Goal: Information Seeking & Learning: Check status

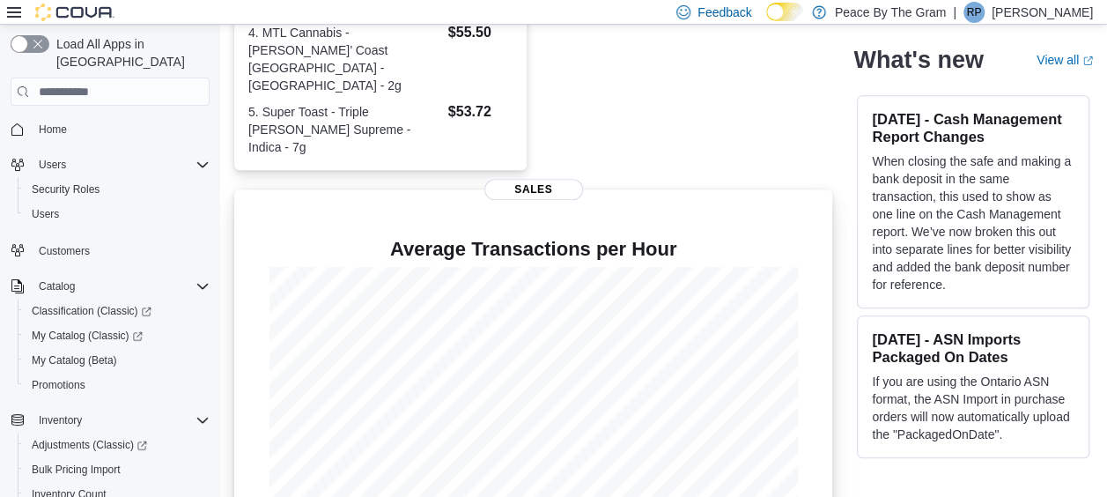
scroll to position [569, 0]
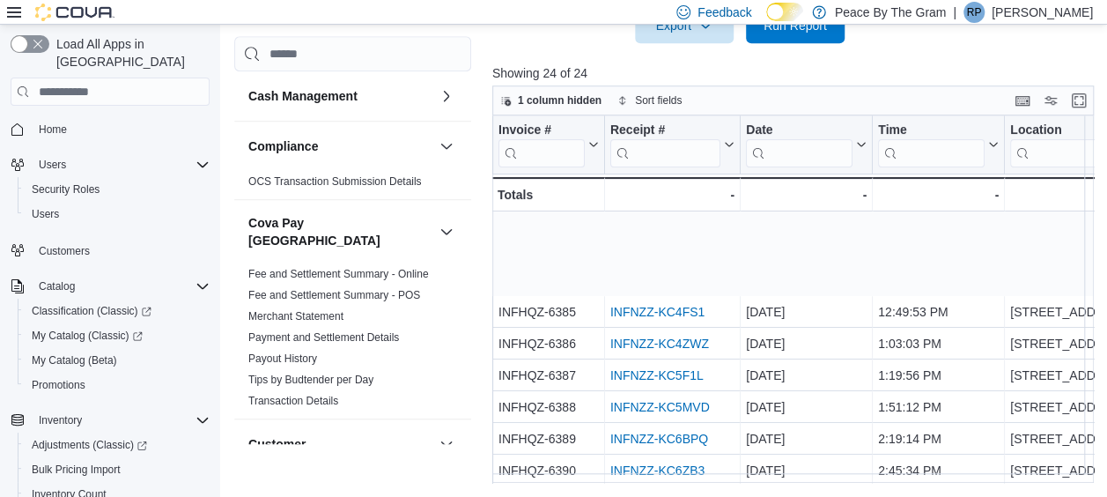
scroll to position [498, 0]
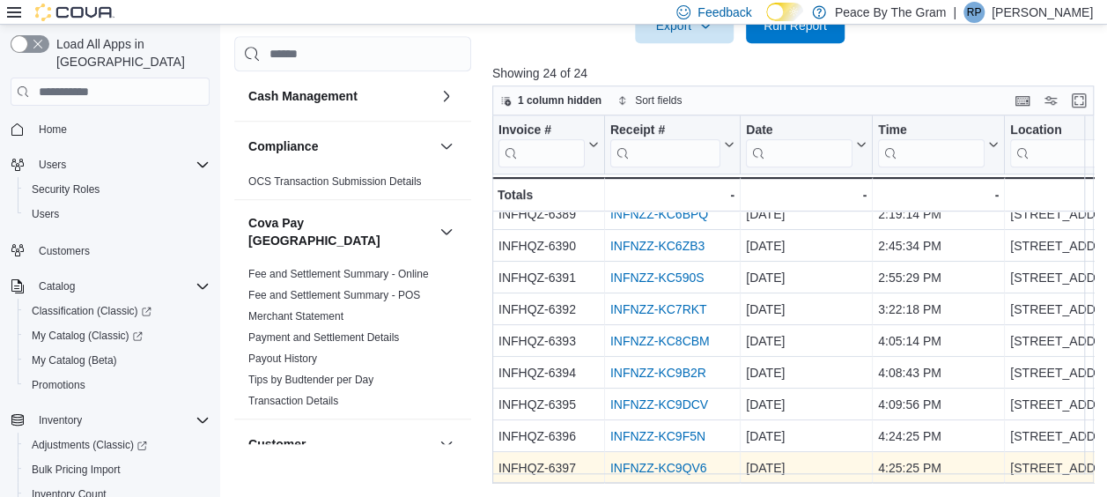
click at [661, 461] on link "INFNZZ-KC9QV6" at bounding box center [658, 468] width 97 height 14
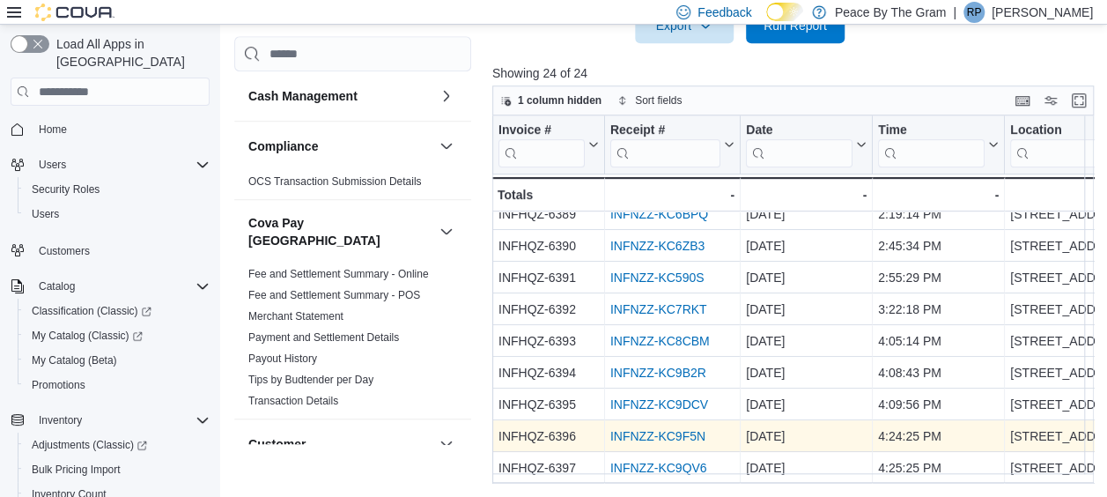
click at [656, 429] on link "INFNZZ-KC9F5N" at bounding box center [657, 436] width 95 height 14
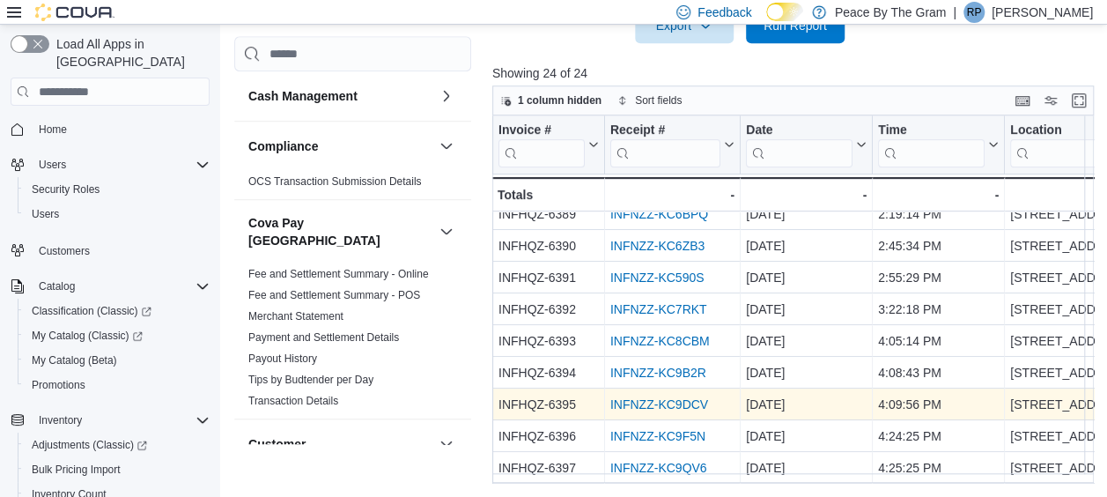
click at [672, 401] on div "INFNZZ-KC9DCV" at bounding box center [672, 404] width 124 height 21
drag, startPoint x: 672, startPoint y: 401, endPoint x: 631, endPoint y: 397, distance: 40.7
click at [631, 397] on link "INFNZZ-KC9DCV" at bounding box center [659, 404] width 98 height 14
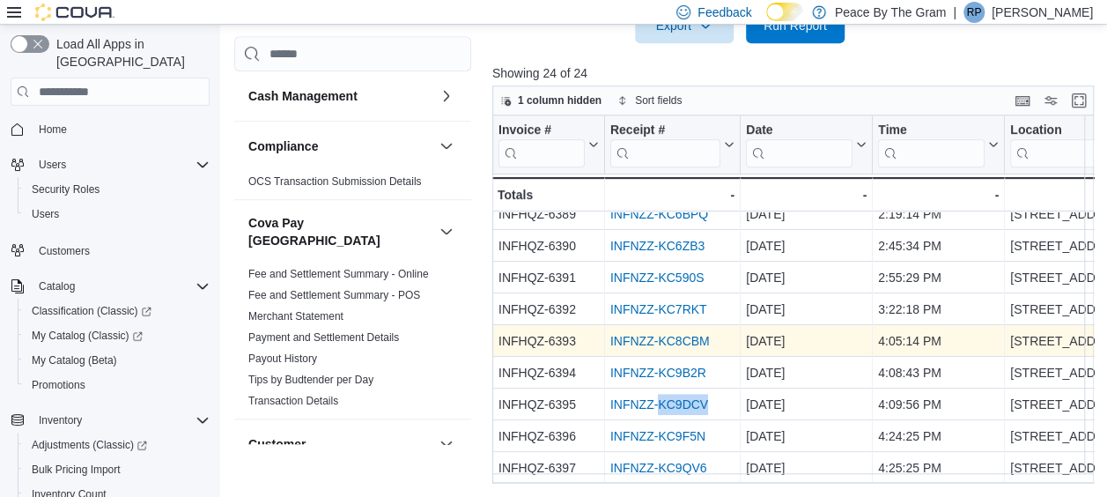
click at [652, 335] on link "INFNZZ-KC8CBM" at bounding box center [660, 341] width 100 height 14
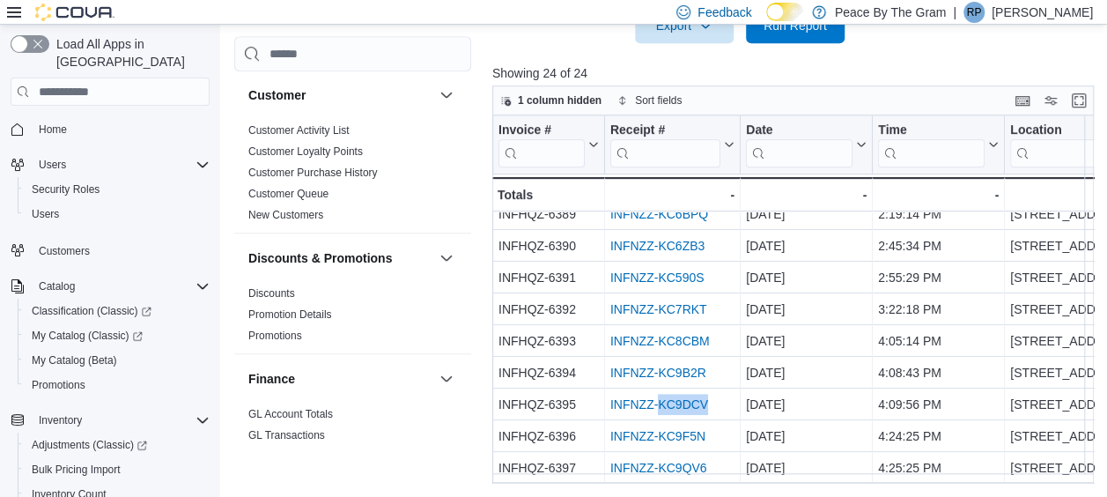
scroll to position [352, 0]
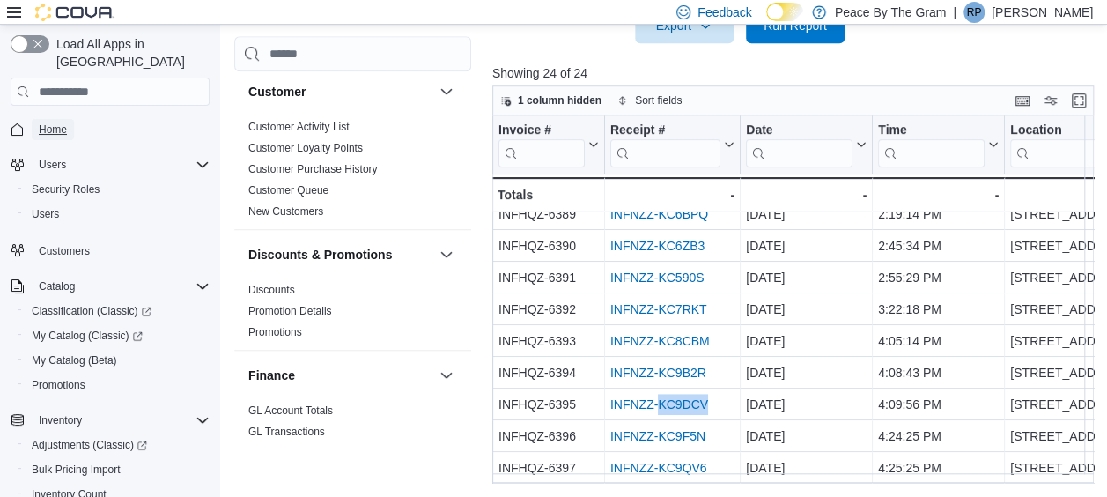
click at [49, 122] on span "Home" at bounding box center [53, 129] width 28 height 14
